Goal: Check status: Check status

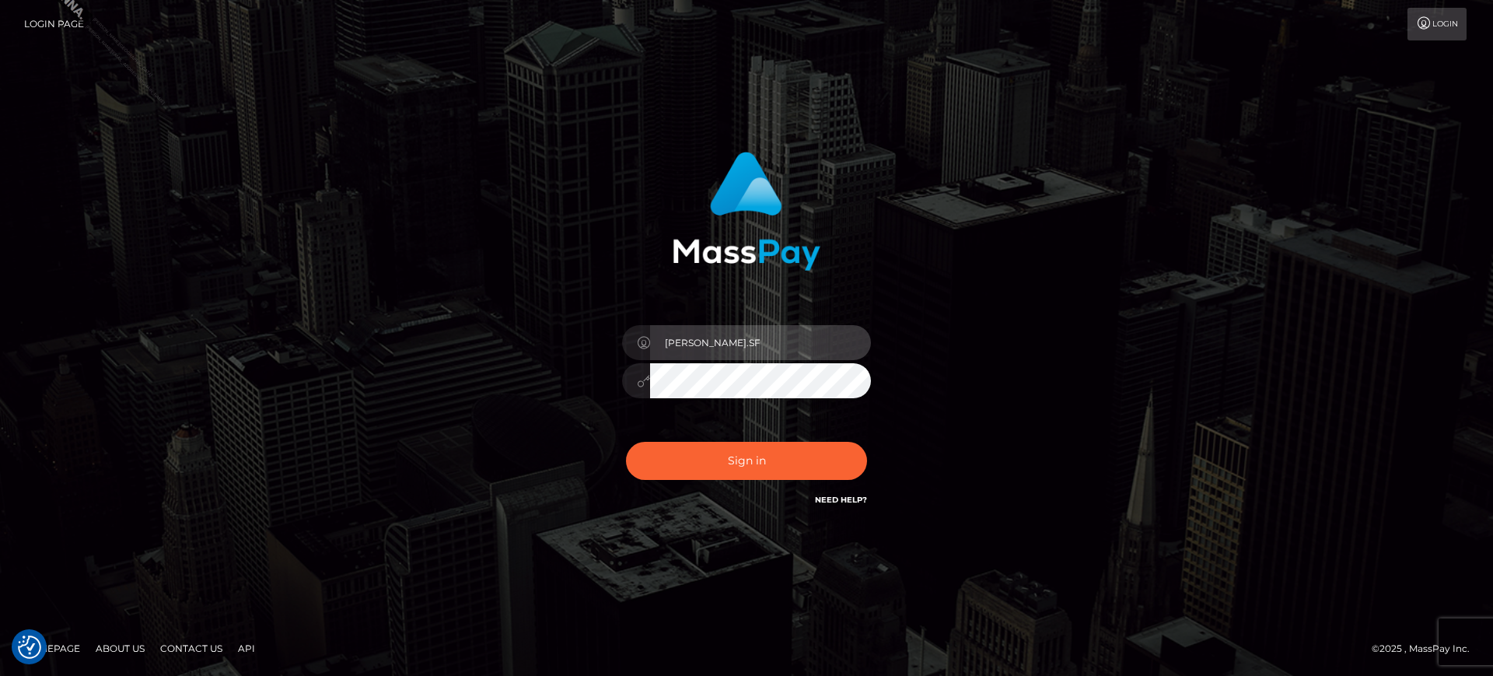
click at [788, 348] on input "marianne.SF" at bounding box center [760, 342] width 221 height 35
type input "marianne.B2S"
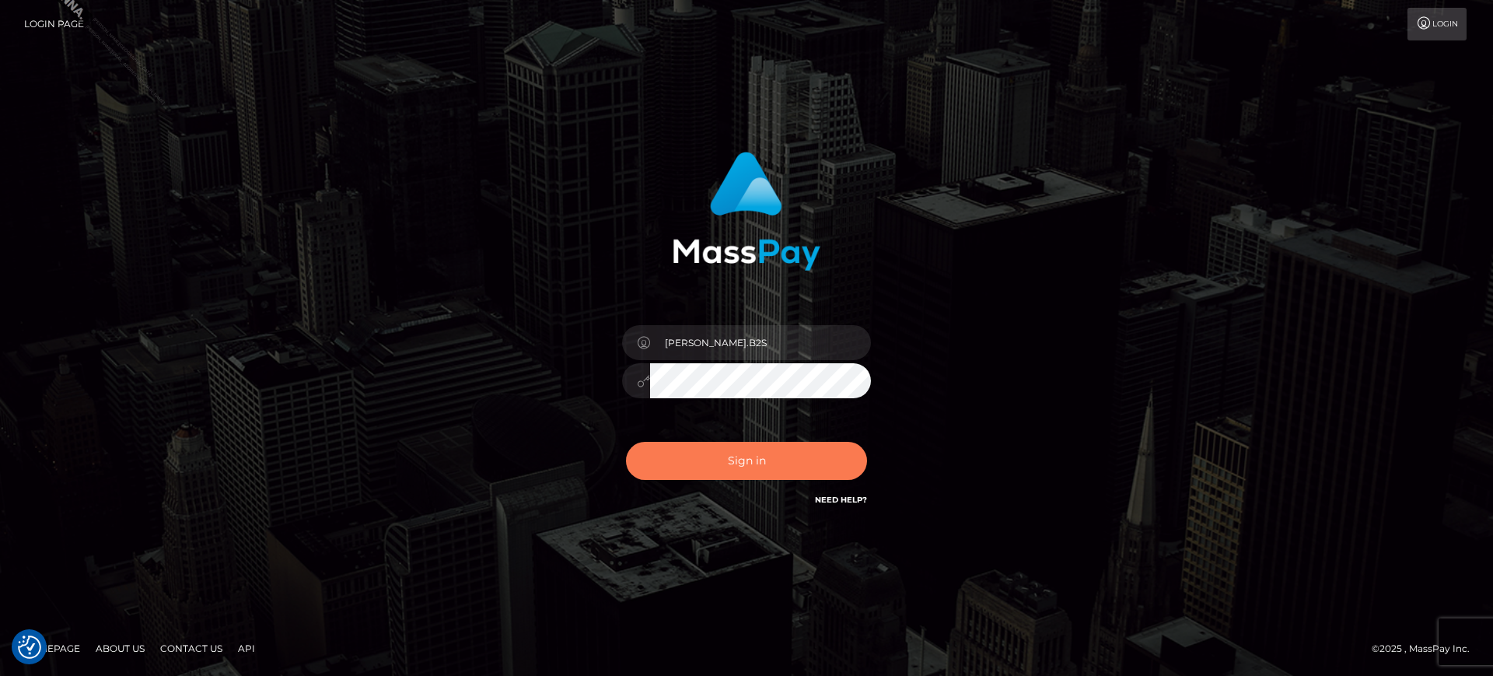
click at [754, 472] on button "Sign in" at bounding box center [746, 461] width 241 height 38
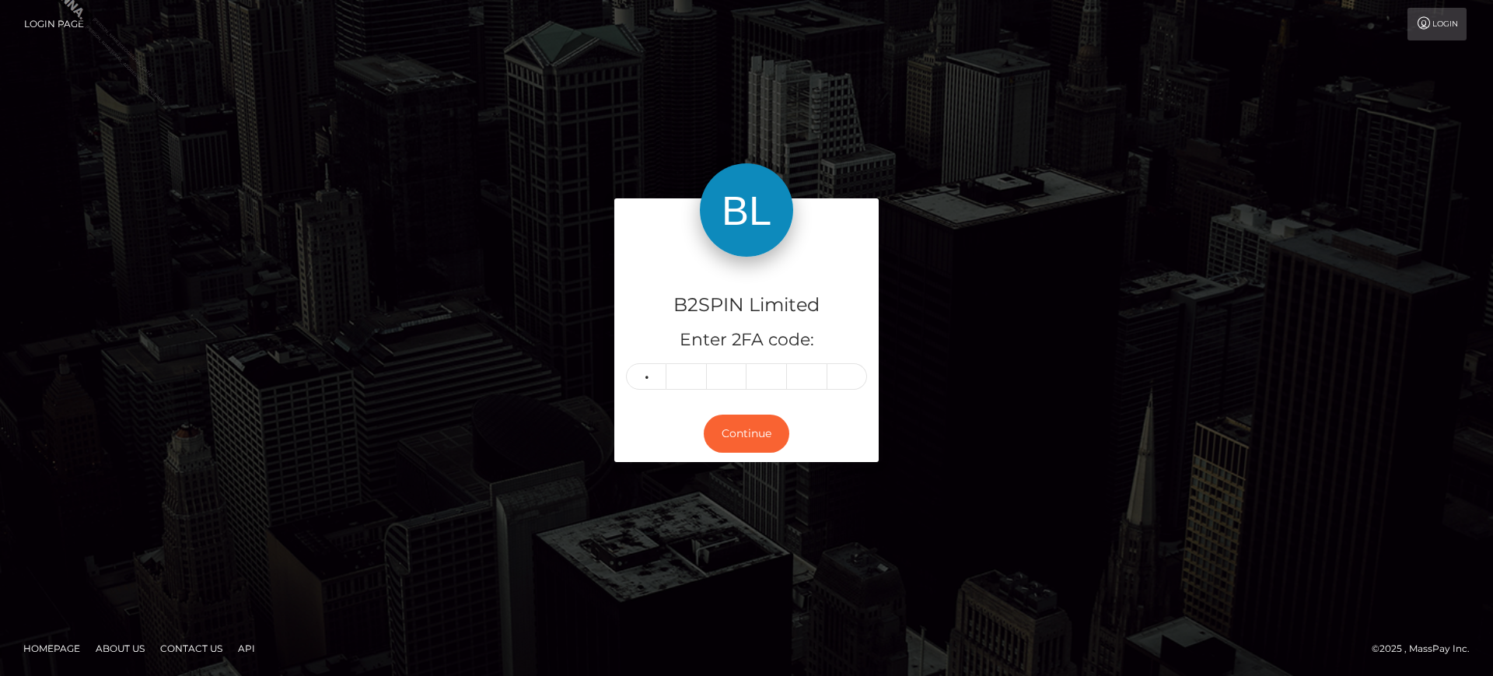
type input "0"
type input "1"
type input "5"
type input "4"
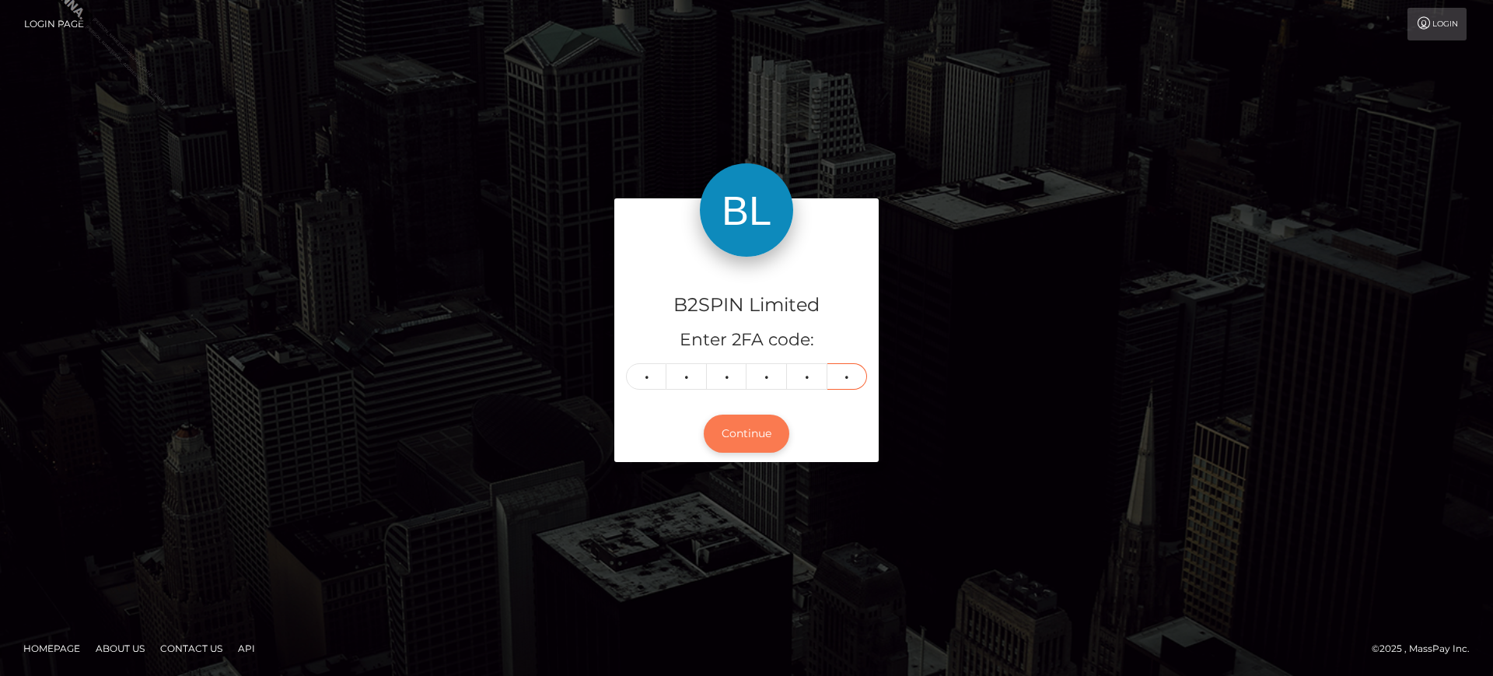
type input "8"
click at [745, 431] on button "Continue" at bounding box center [747, 433] width 86 height 38
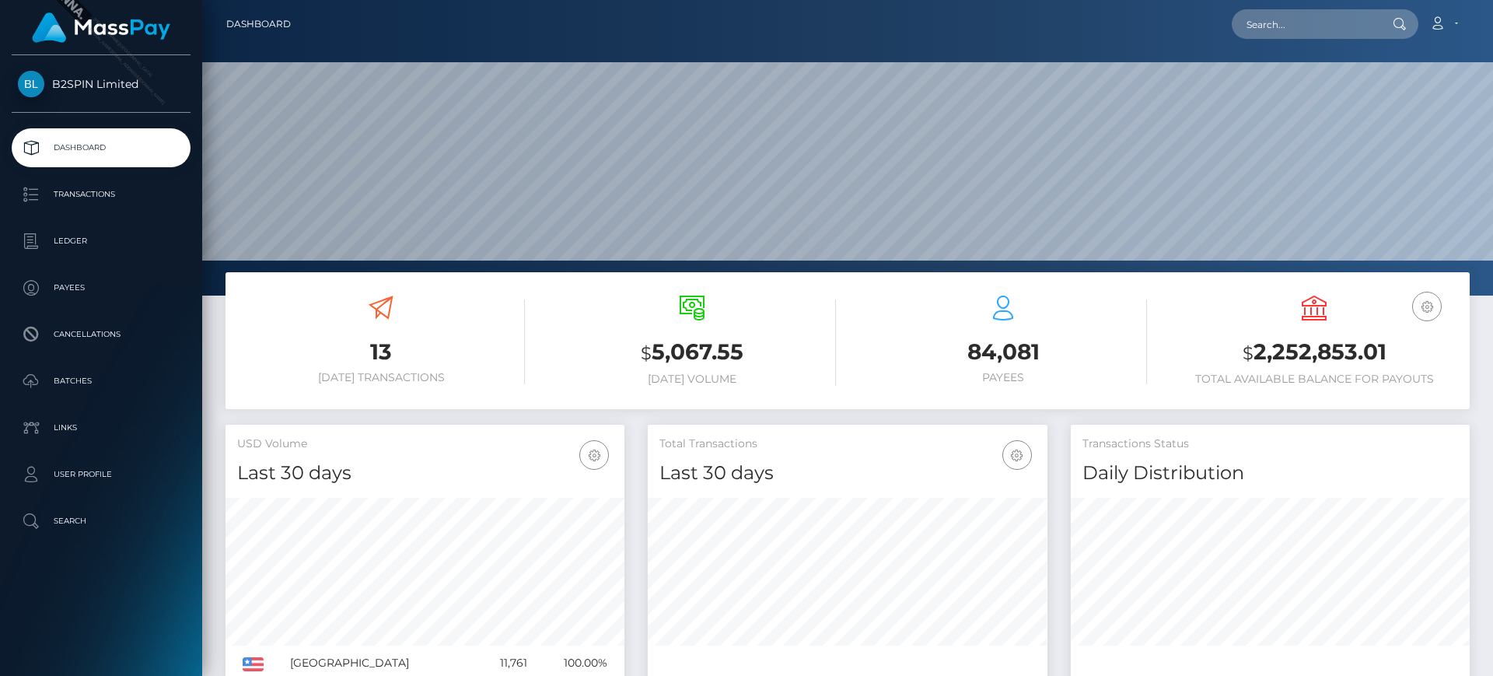
scroll to position [276, 400]
click at [52, 564] on div "B2SPIN Limited Dashboard Transactions Ledger Payees Cancellations Batches" at bounding box center [101, 363] width 202 height 617
click at [115, 229] on p "Ledger" at bounding box center [101, 240] width 166 height 23
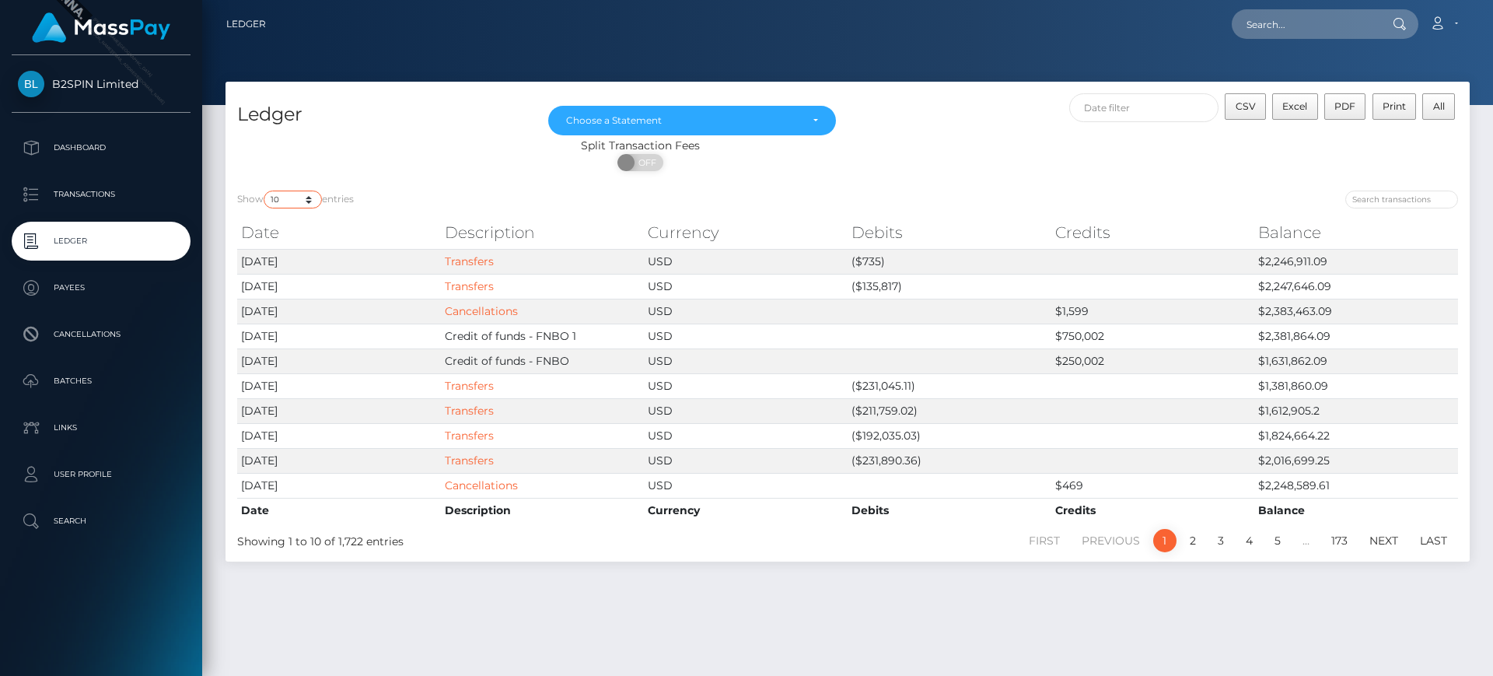
click at [304, 201] on select "10 25 50 100 250" at bounding box center [293, 199] width 58 height 18
select select "50"
click at [265, 190] on select "10 25 50 100 250" at bounding box center [293, 199] width 58 height 18
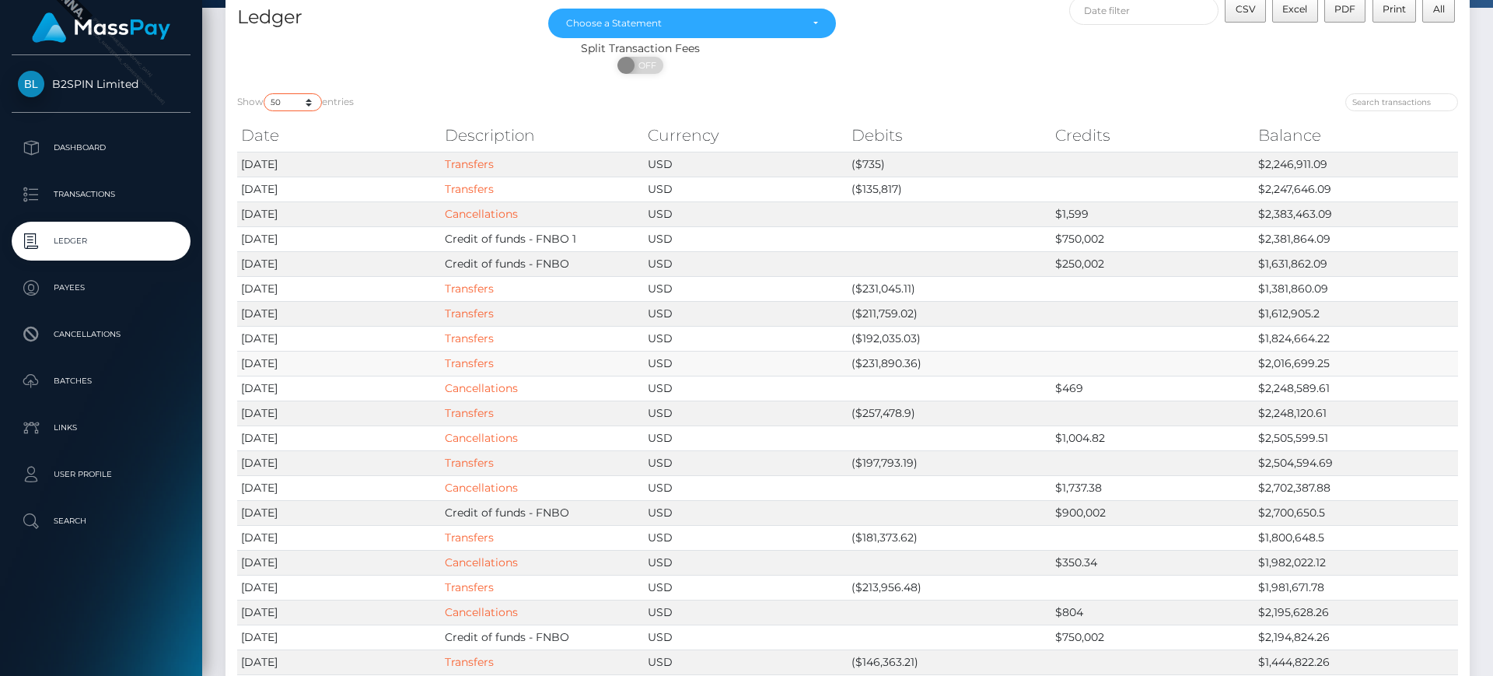
scroll to position [194, 0]
